Goal: Information Seeking & Learning: Learn about a topic

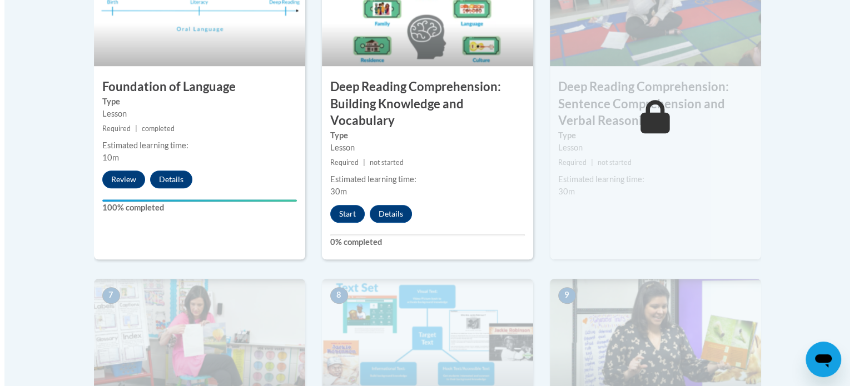
scroll to position [724, 0]
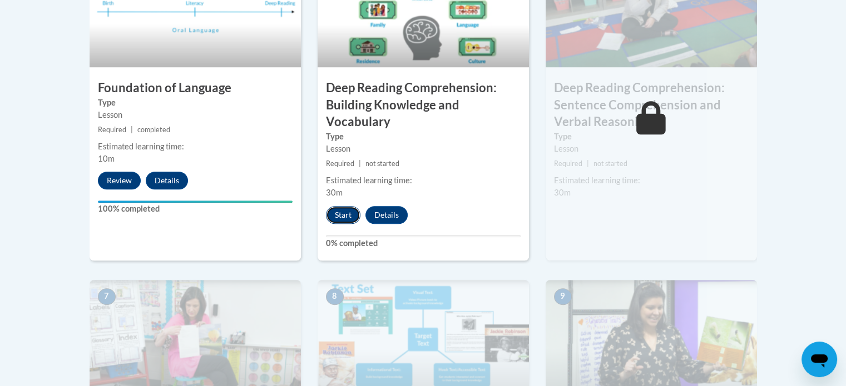
click at [347, 210] on button "Start" at bounding box center [343, 215] width 34 height 18
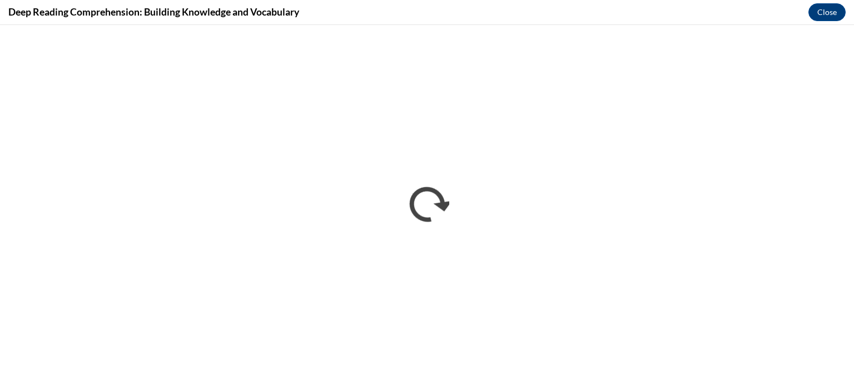
scroll to position [0, 0]
